Goal: Task Accomplishment & Management: Manage account settings

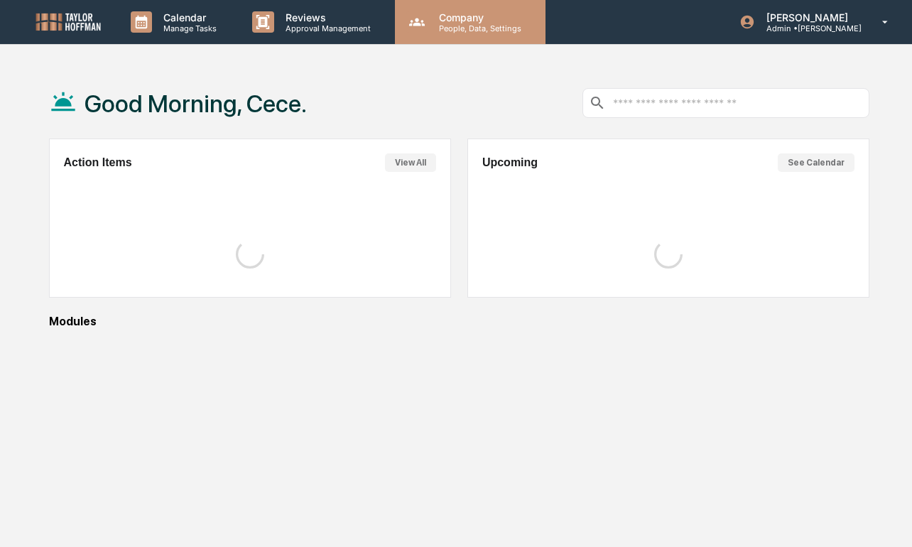
click at [427, 35] on div "Company People, Data, Settings" at bounding box center [470, 22] width 151 height 44
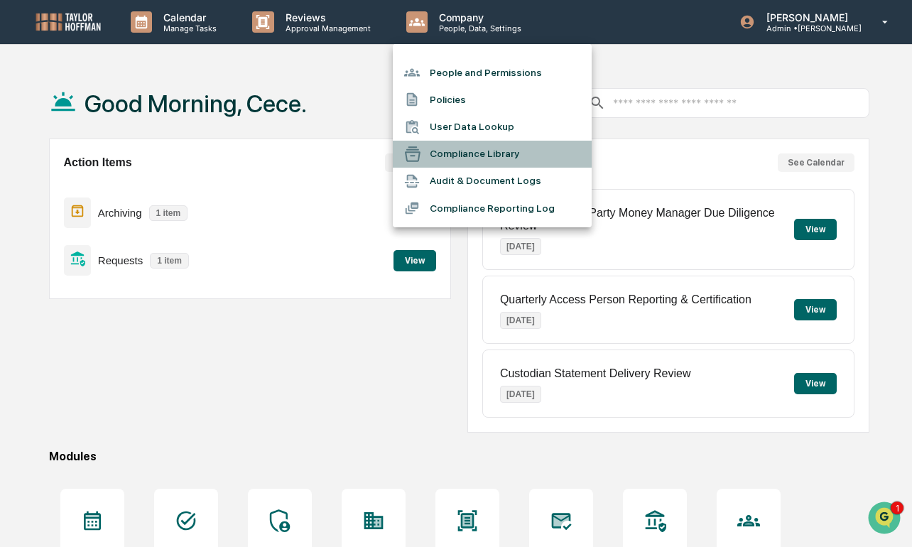
click at [428, 163] on li "Compliance Library" at bounding box center [492, 154] width 199 height 27
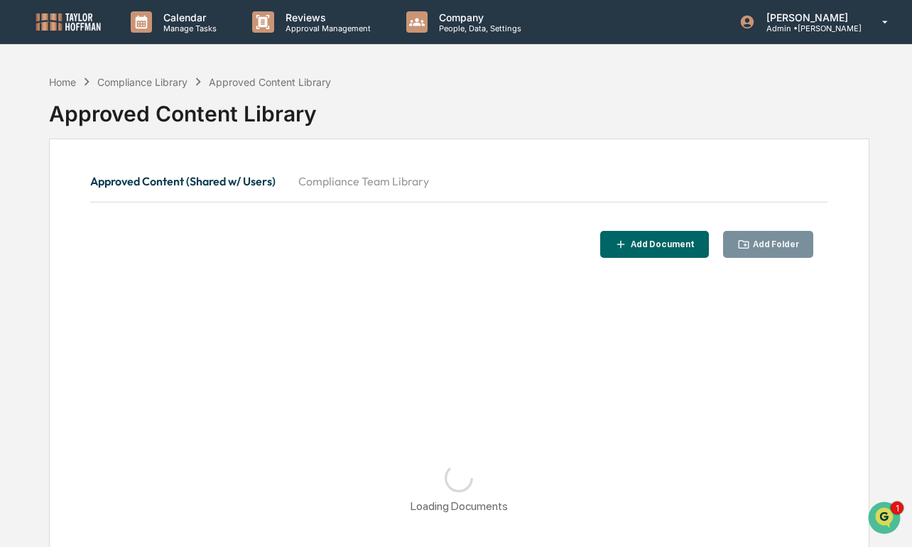
click at [398, 179] on button "Compliance Team Library" at bounding box center [363, 181] width 153 height 34
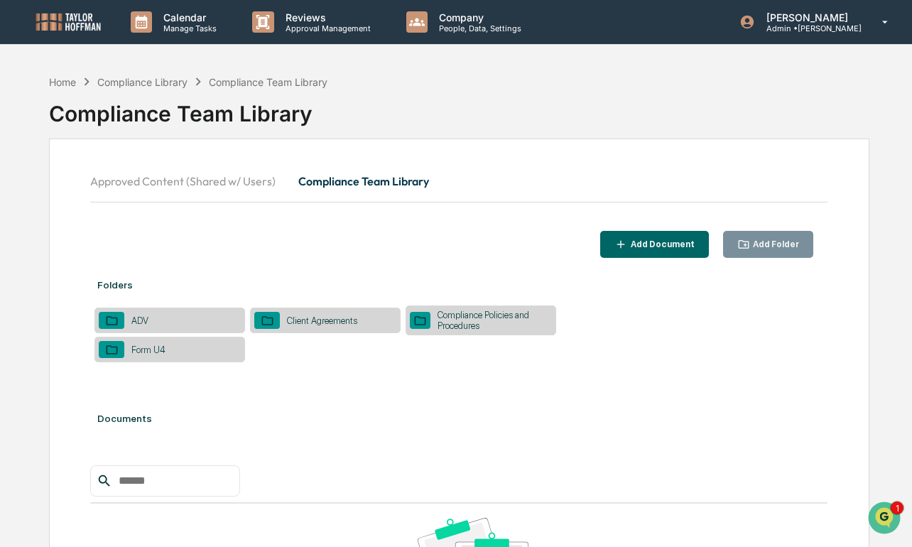
click at [780, 249] on div "Add Folder" at bounding box center [774, 244] width 49 height 10
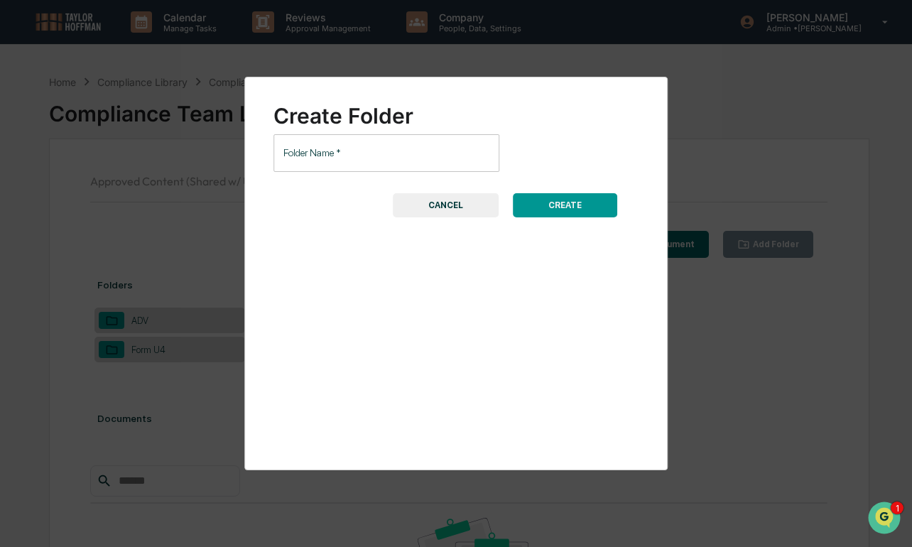
click at [437, 170] on input "Folder Name   *" at bounding box center [387, 153] width 226 height 38
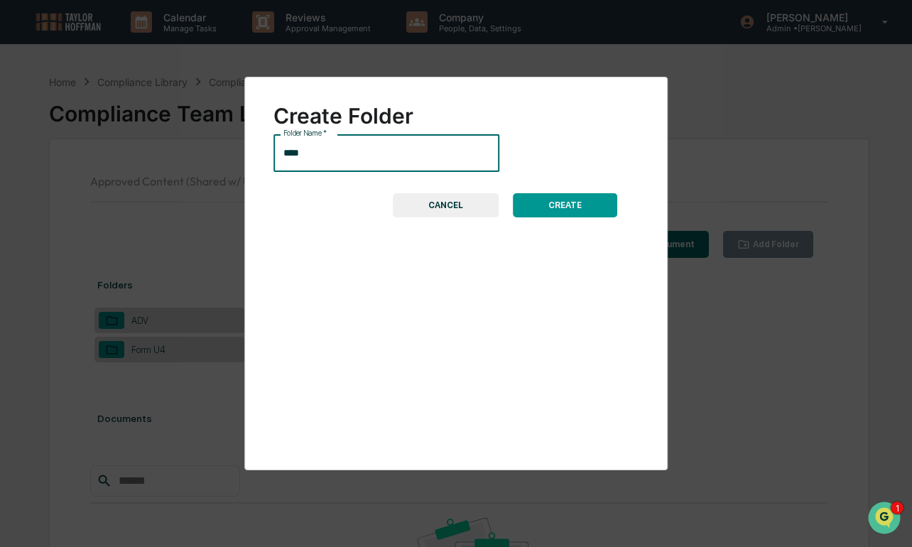
type input "**********"
click at [565, 202] on button "CREATE" at bounding box center [565, 205] width 104 height 24
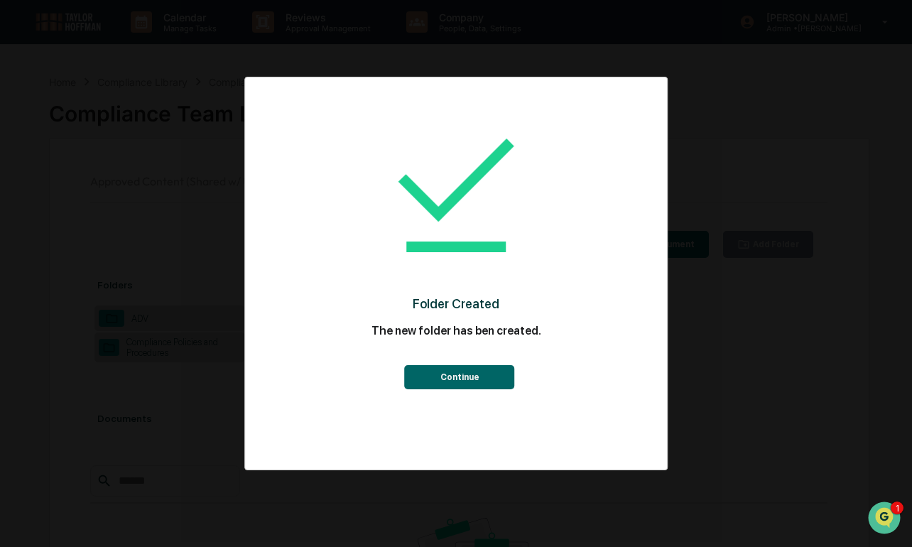
click at [416, 376] on button "Continue" at bounding box center [460, 377] width 110 height 24
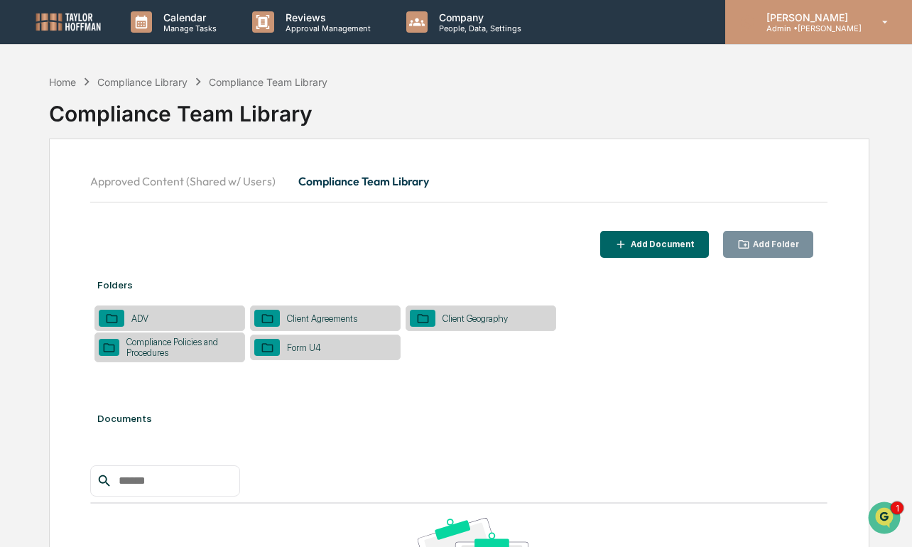
click at [794, 33] on div "[PERSON_NAME] Admin • [PERSON_NAME]" at bounding box center [818, 22] width 187 height 44
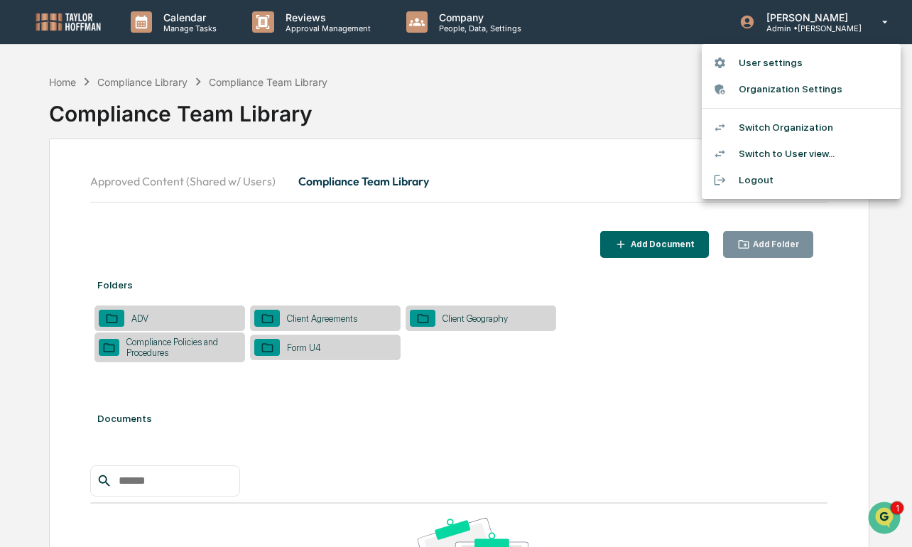
click at [766, 124] on li "Switch Organization" at bounding box center [801, 127] width 199 height 26
